Goal: Find specific page/section

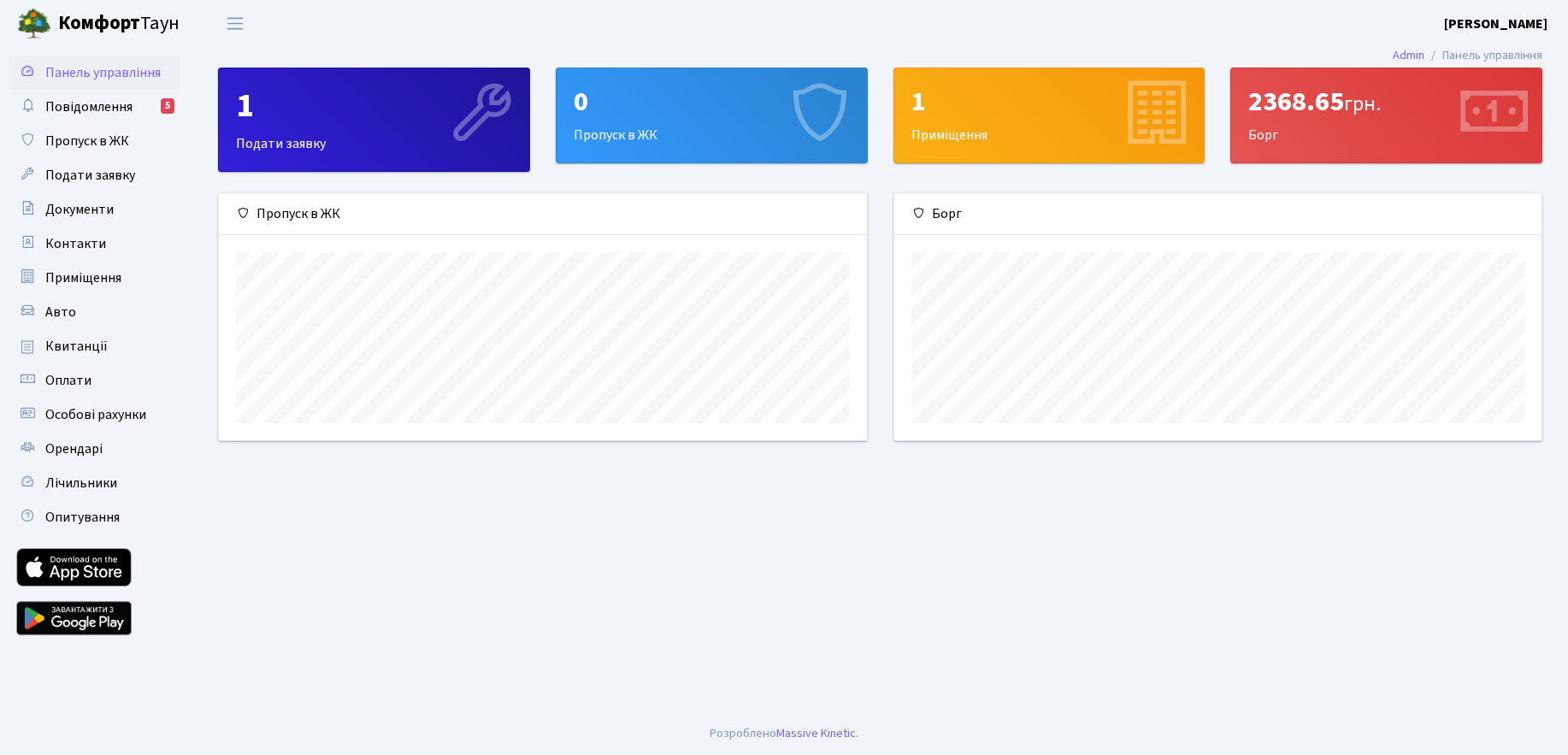
scroll to position [247, 647]
click at [76, 340] on span "Квитанції" at bounding box center [76, 346] width 62 height 19
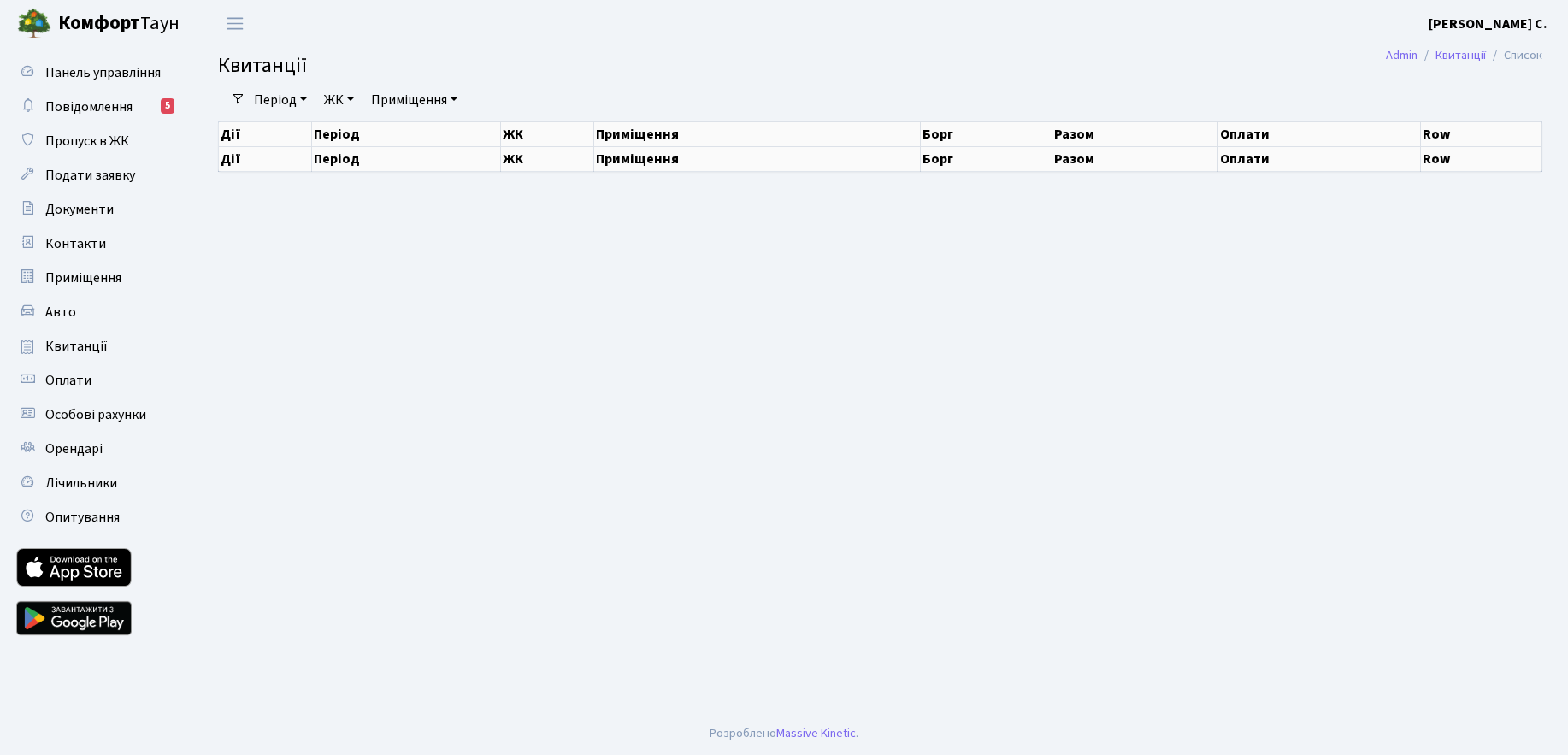
select select "25"
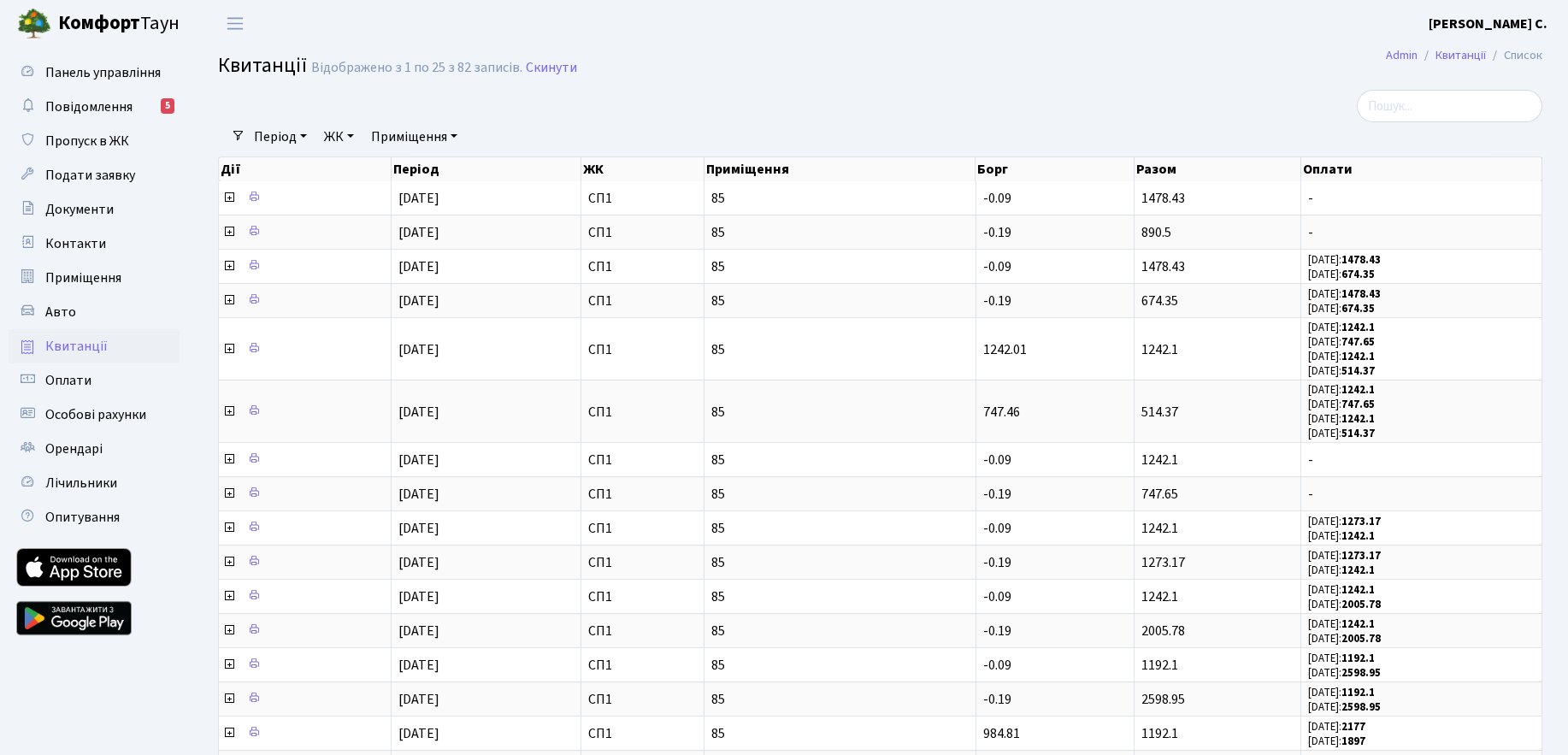
click at [117, 33] on b "Комфорт" at bounding box center [99, 23] width 82 height 28
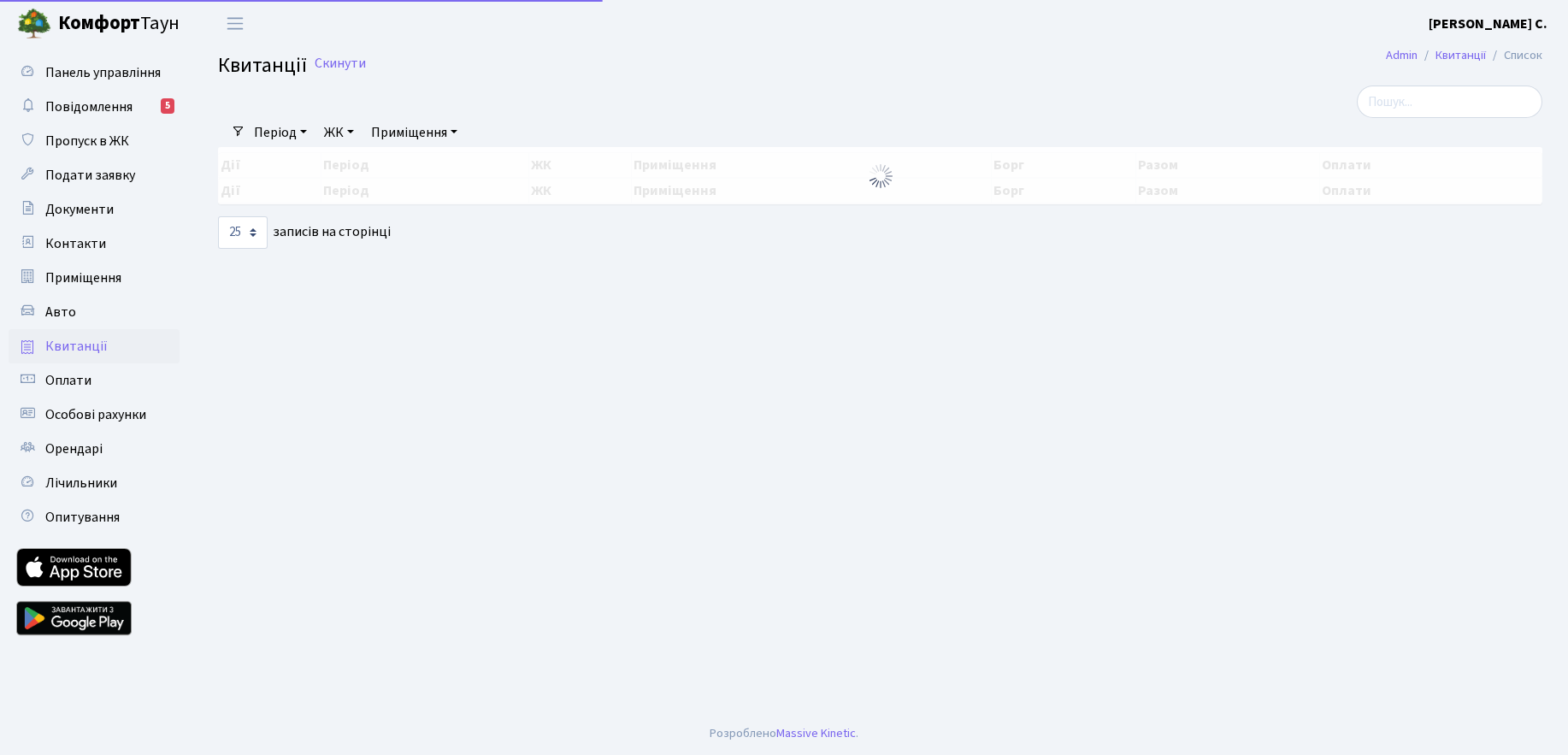
select select "25"
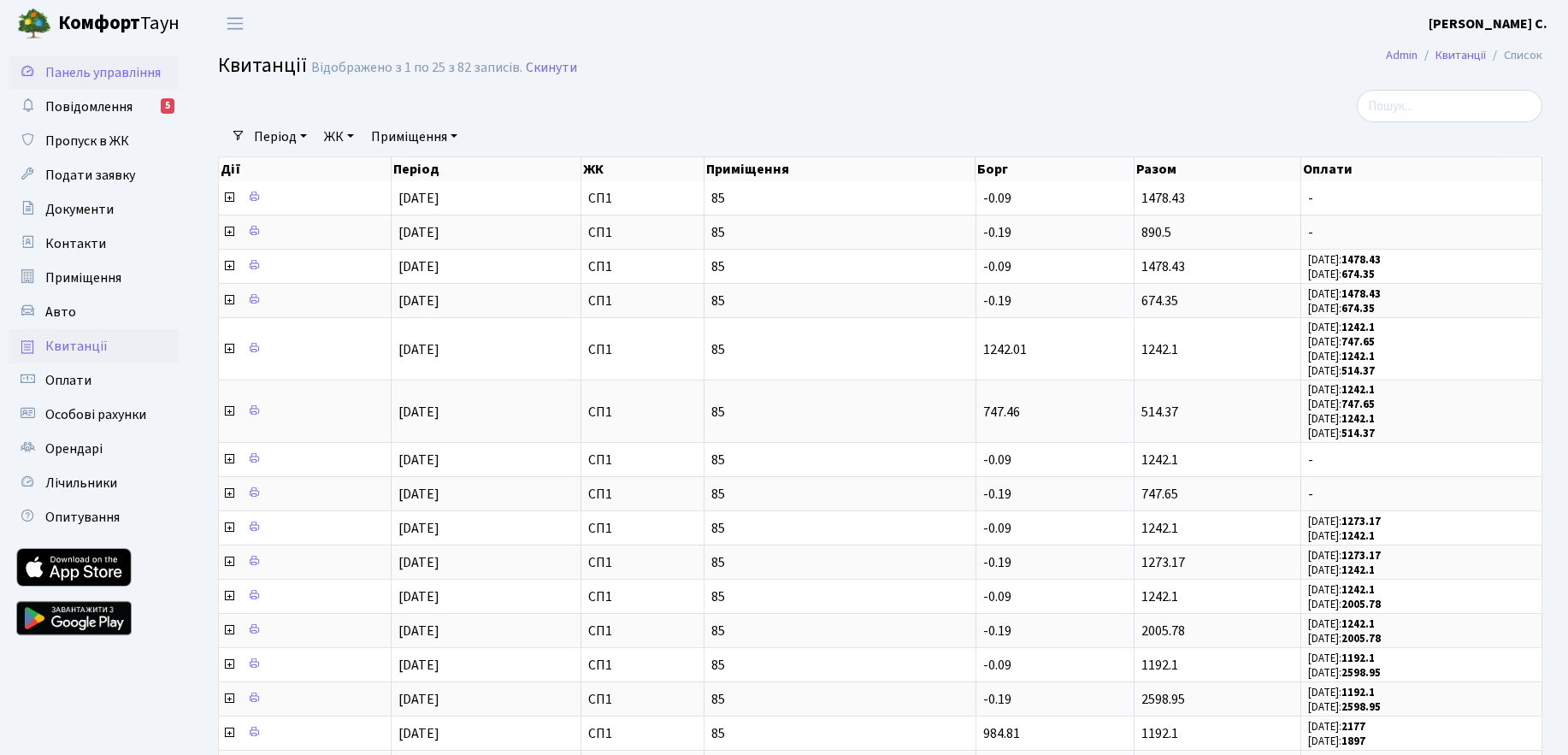
click at [81, 72] on span "Панель управління" at bounding box center [102, 73] width 115 height 19
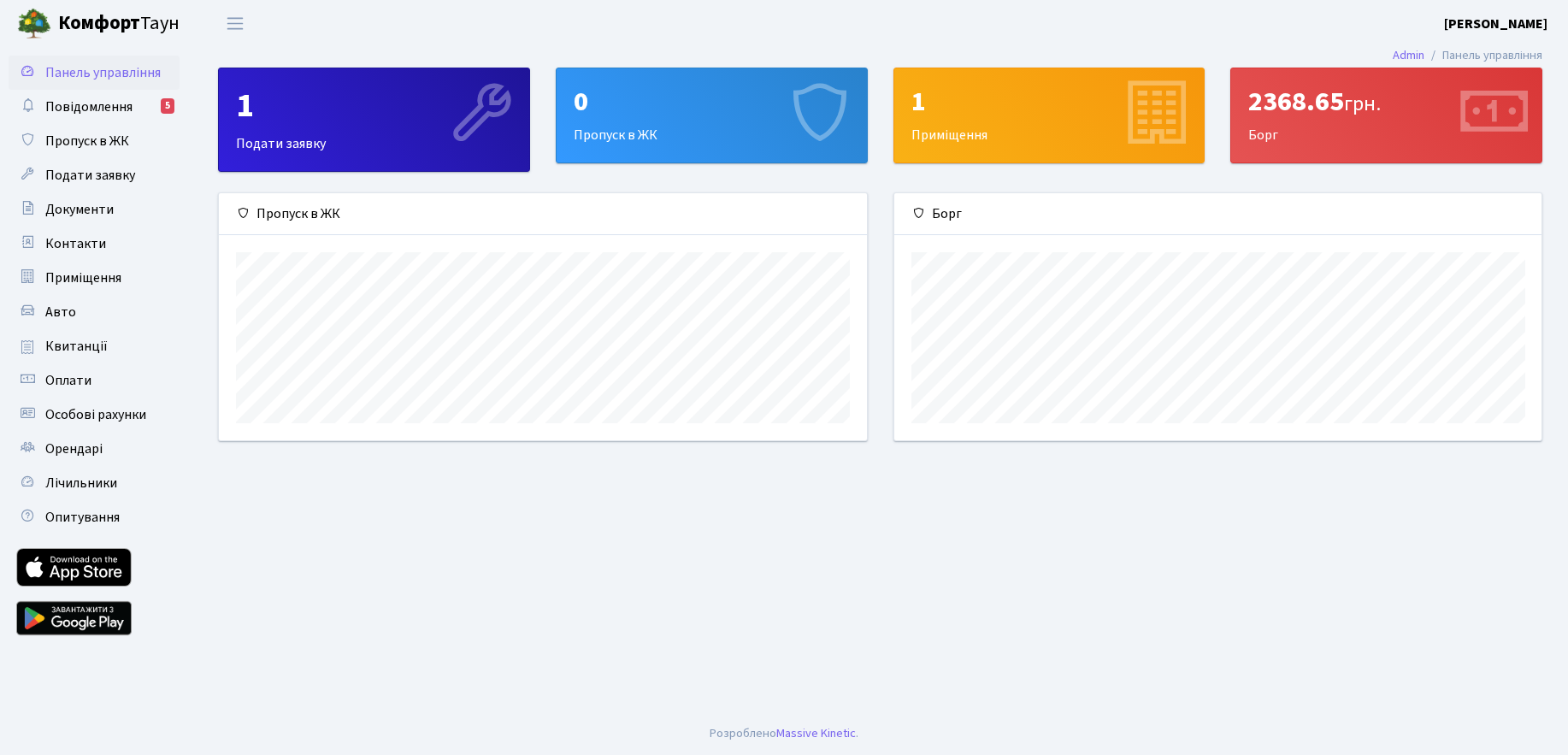
scroll to position [247, 647]
